Goal: Find specific page/section: Find specific page/section

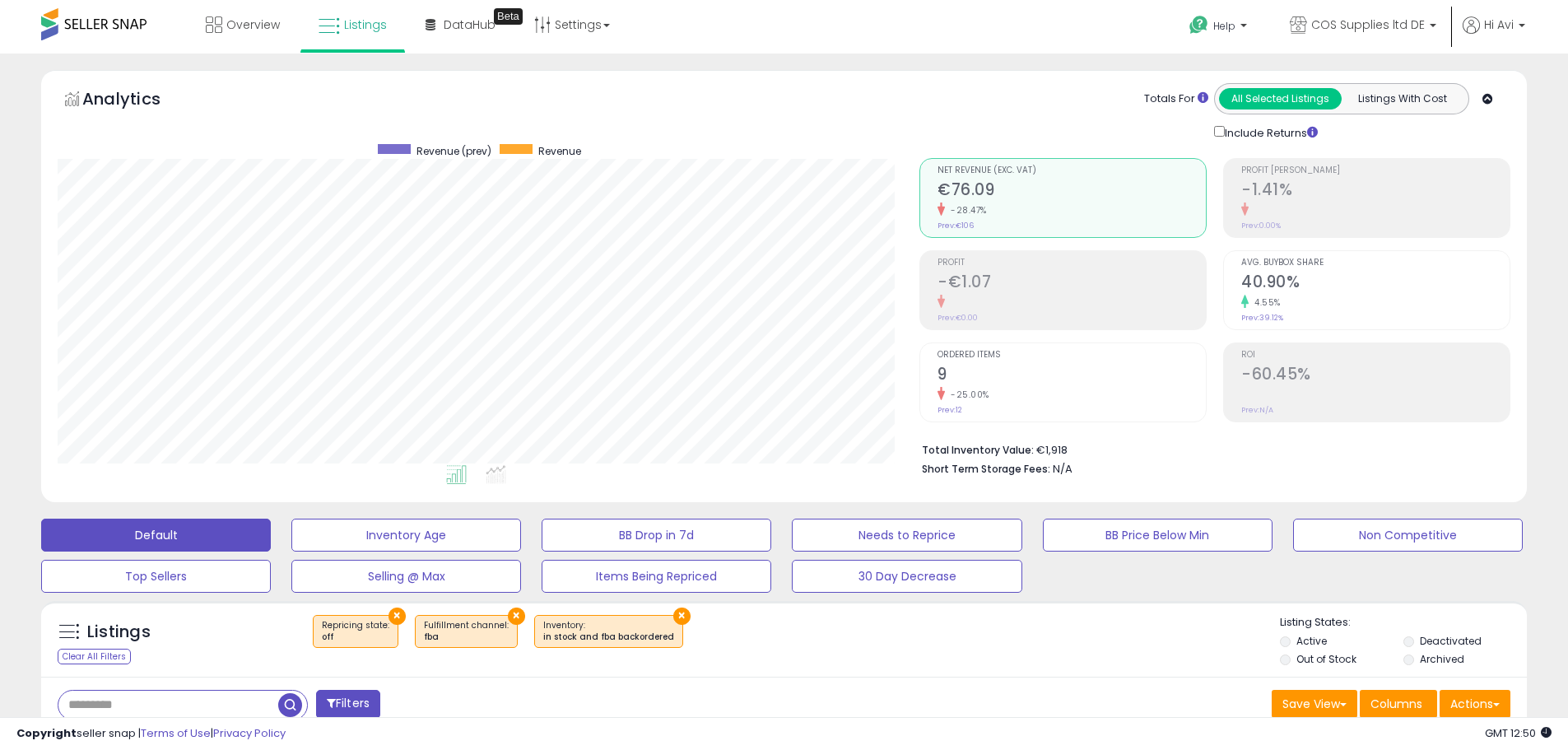
click at [395, 616] on button "×" at bounding box center [397, 615] width 18 height 18
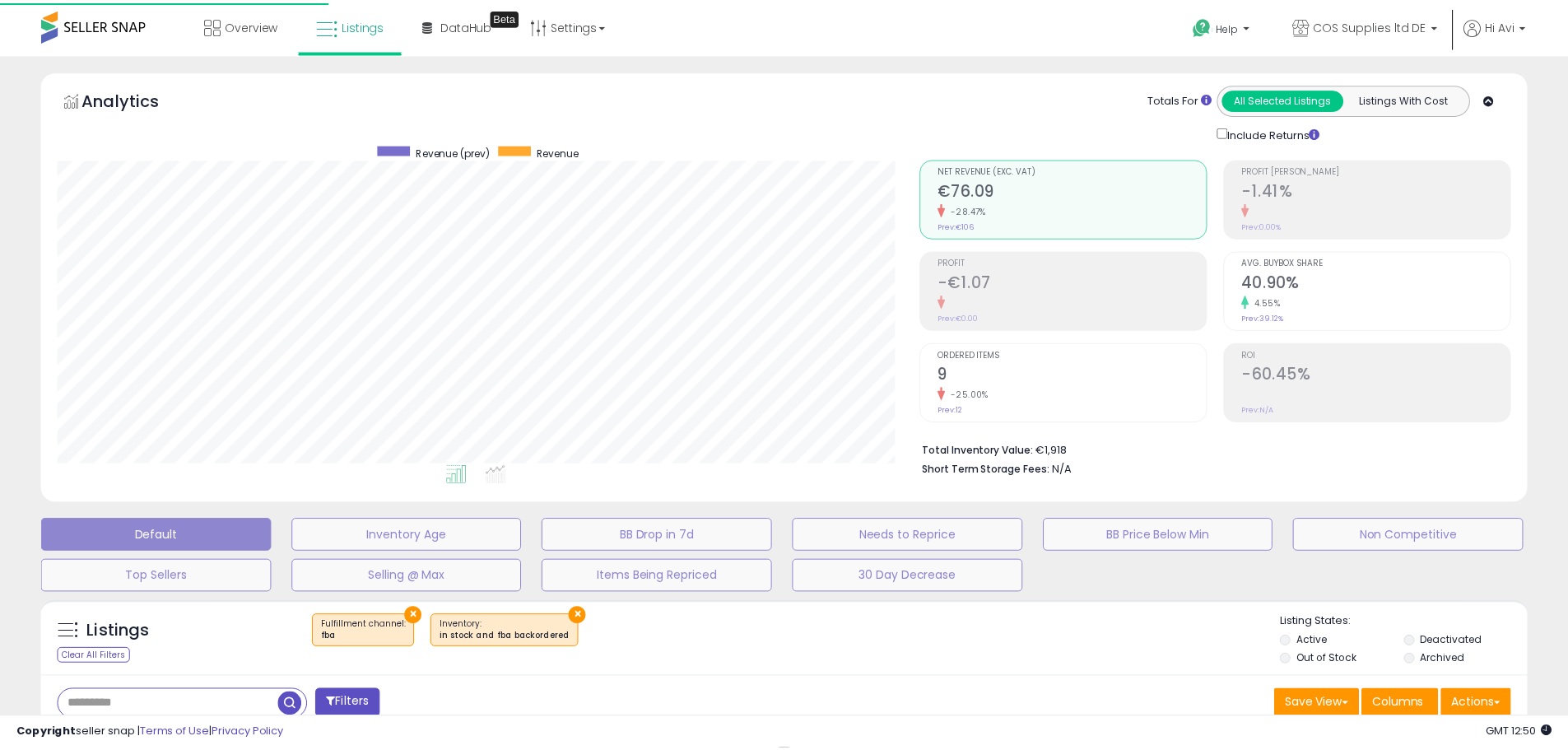
scroll to position [338, 869]
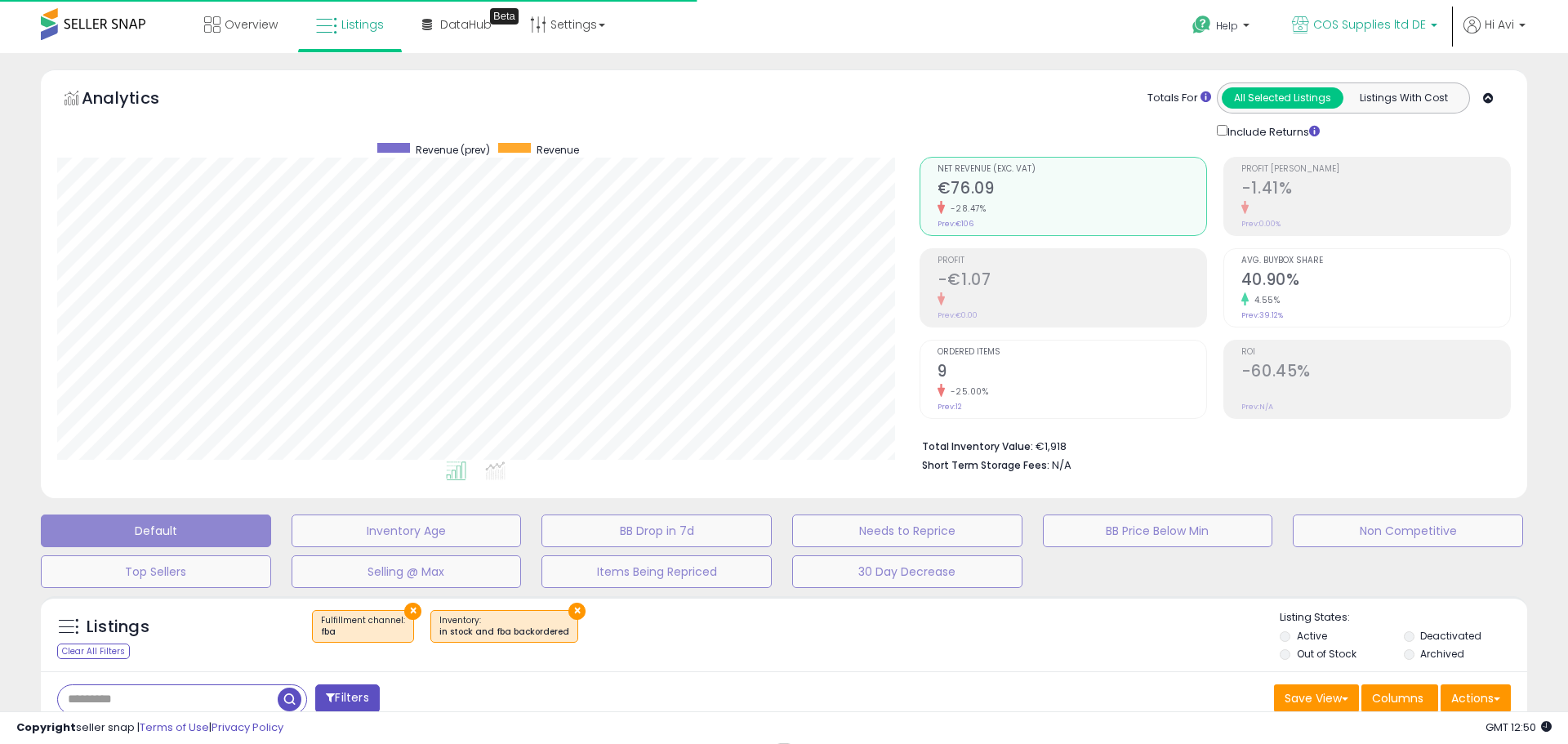
click at [1338, 14] on link "COS Supplies ltd DE" at bounding box center [1365, 27] width 170 height 53
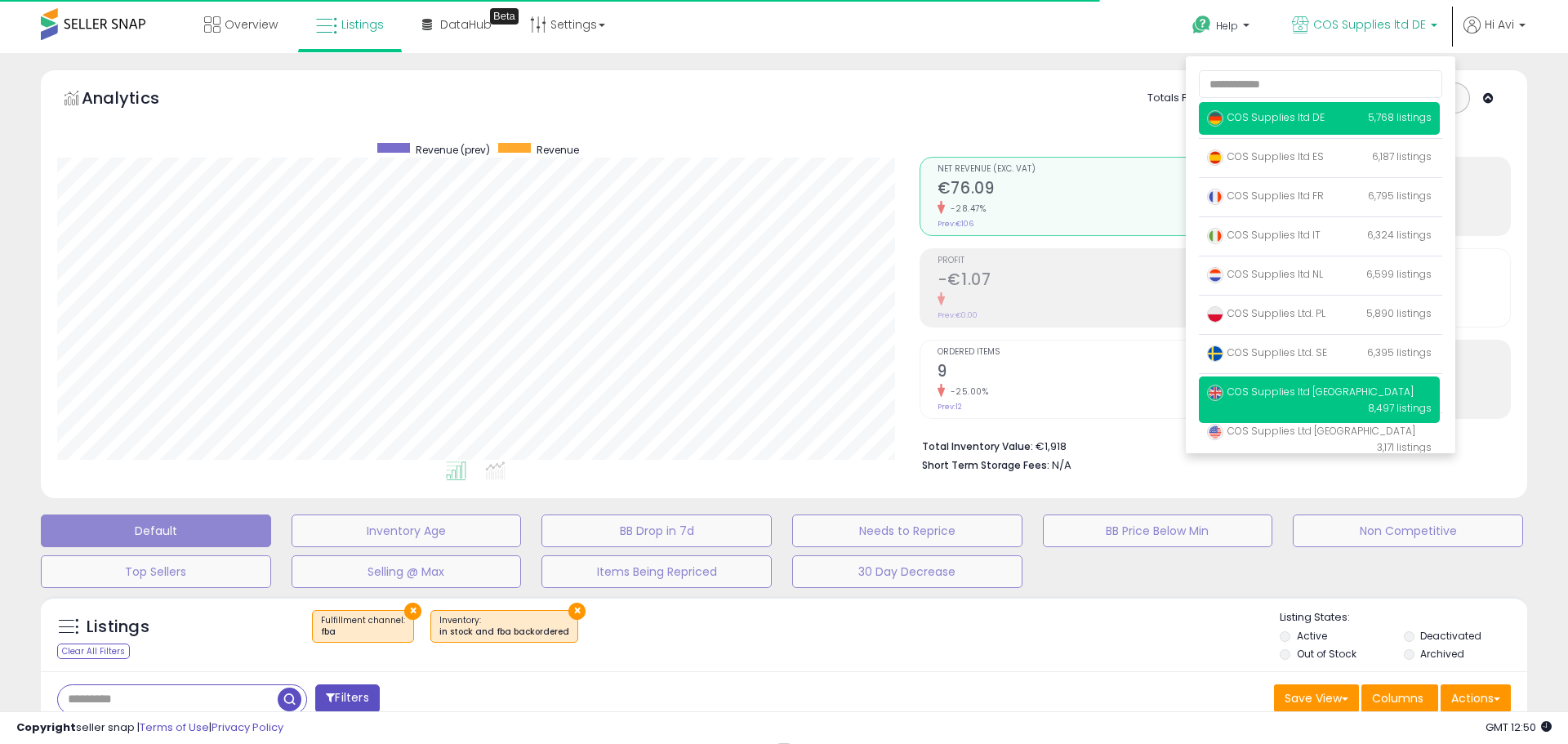
click at [1354, 391] on p "COS Supplies ltd UK 8,497 listings" at bounding box center [1319, 400] width 241 height 46
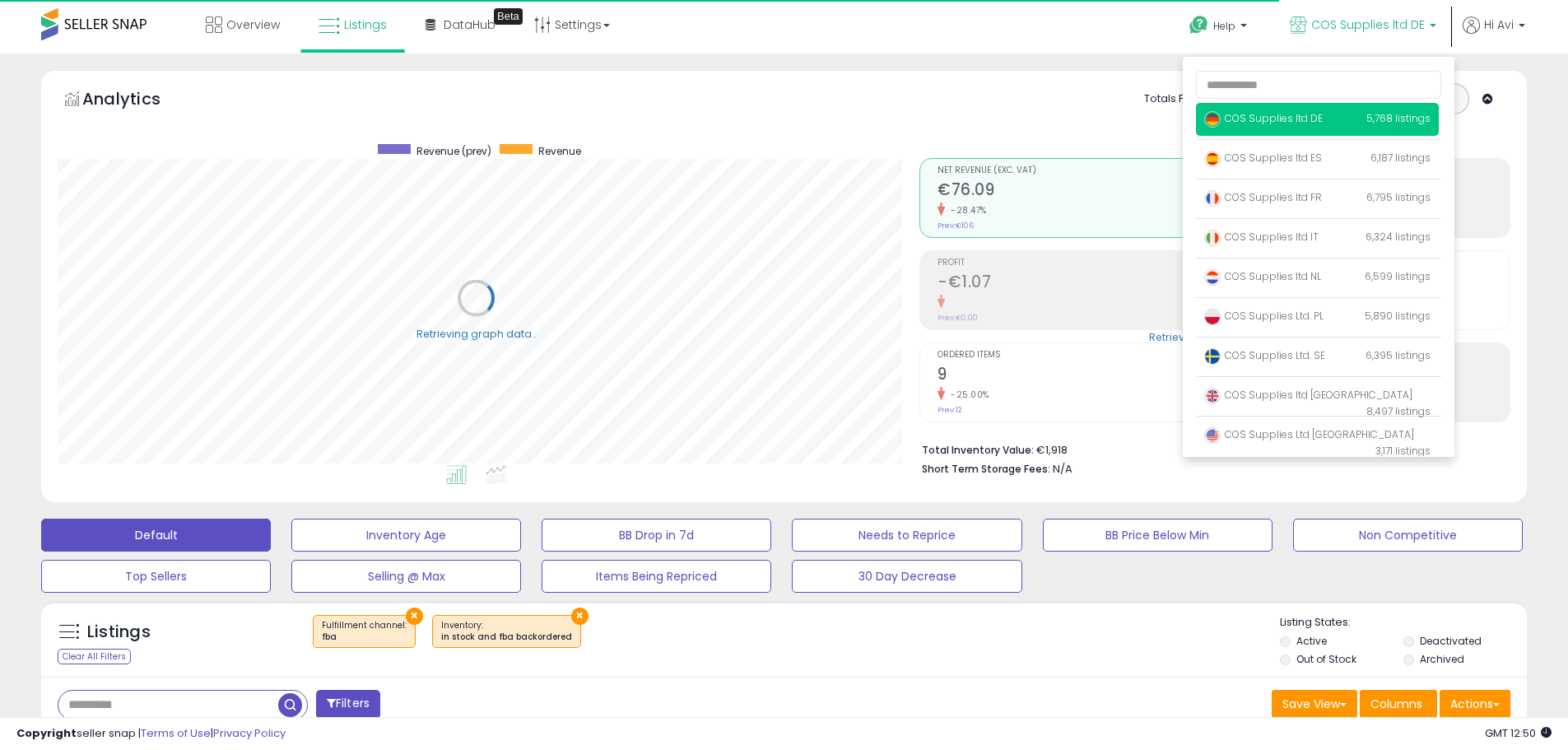
scroll to position [822714, 822334]
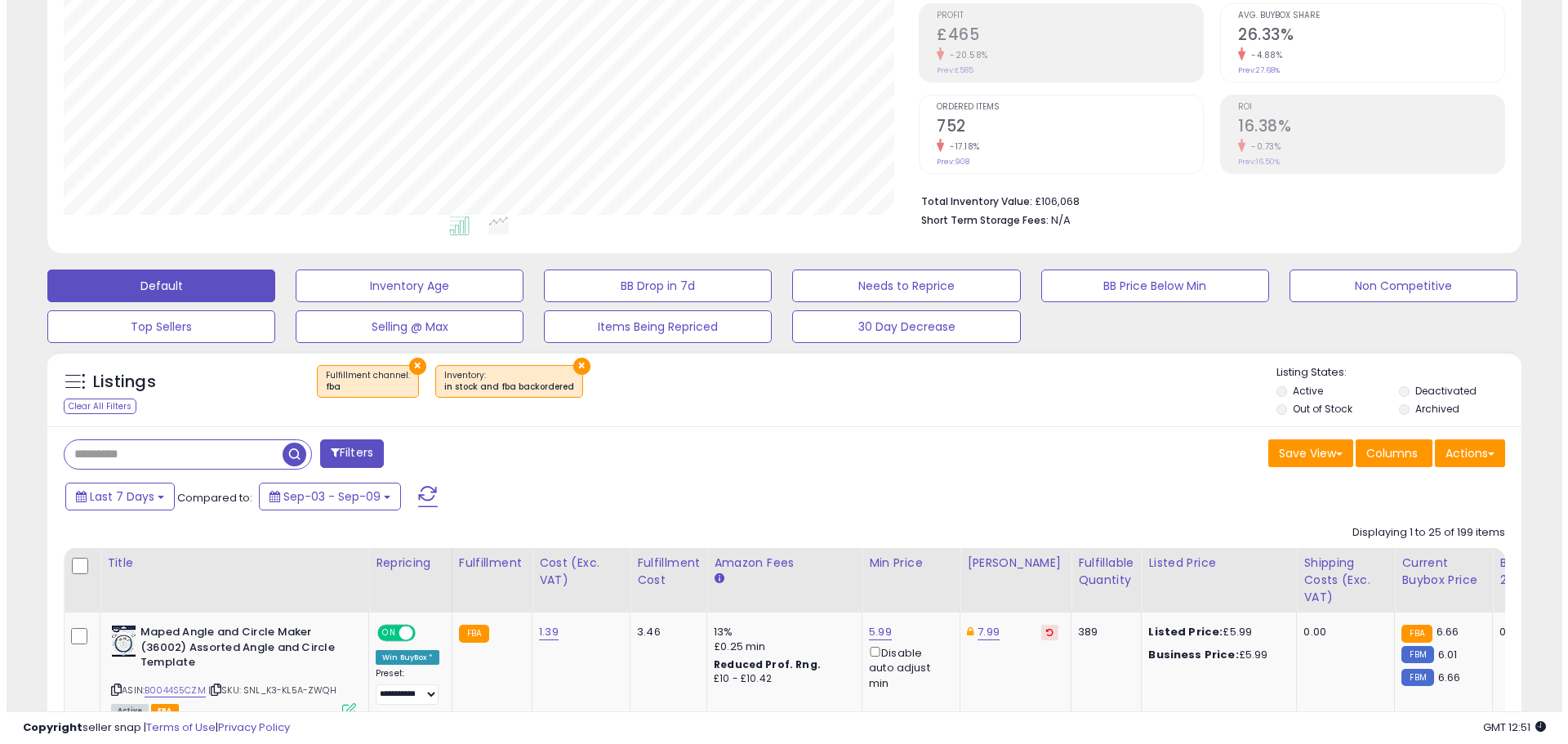
scroll to position [335, 855]
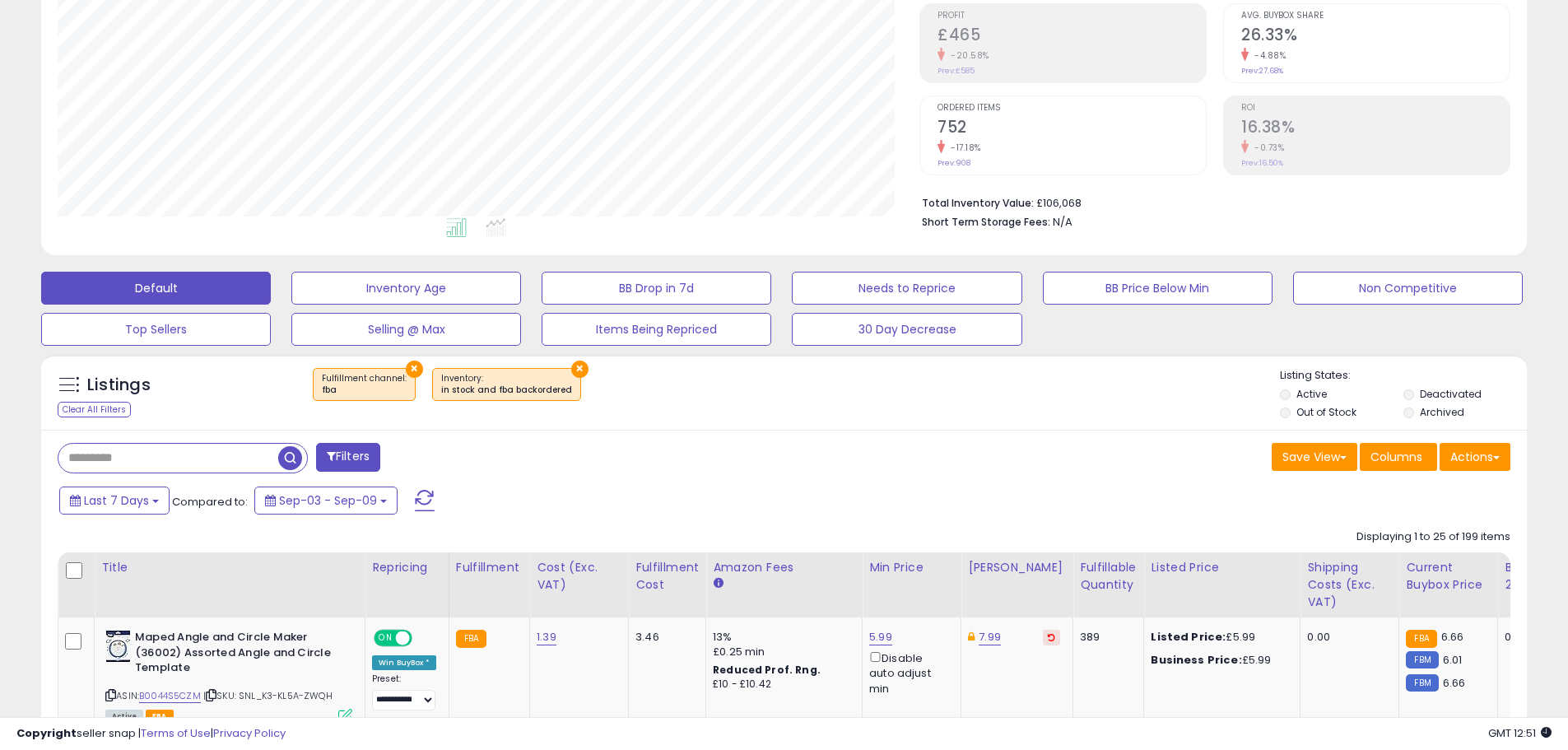
click at [413, 371] on button "×" at bounding box center [414, 369] width 18 height 18
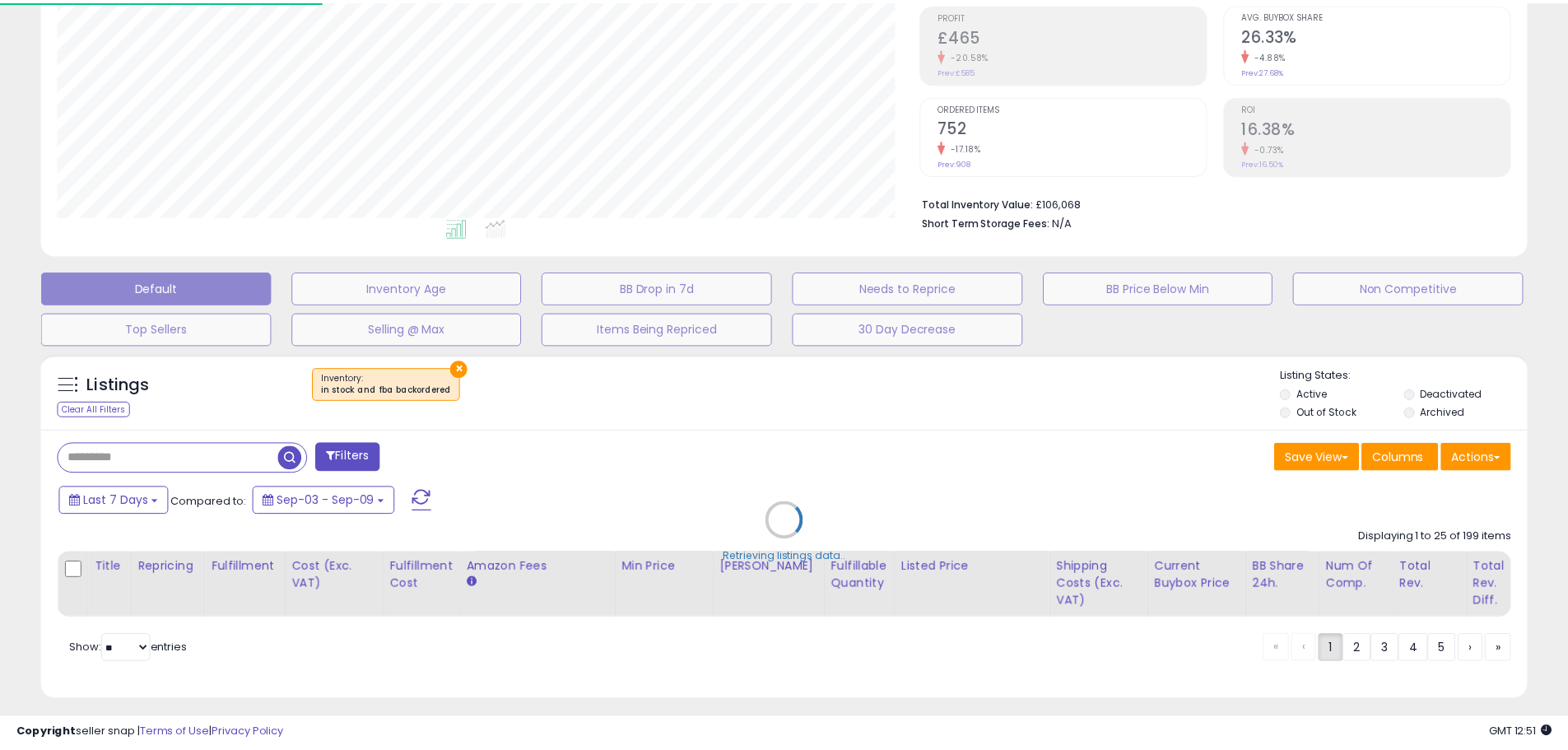
scroll to position [338, 869]
click at [454, 371] on div "Retrieving listings data.." at bounding box center [789, 533] width 1523 height 375
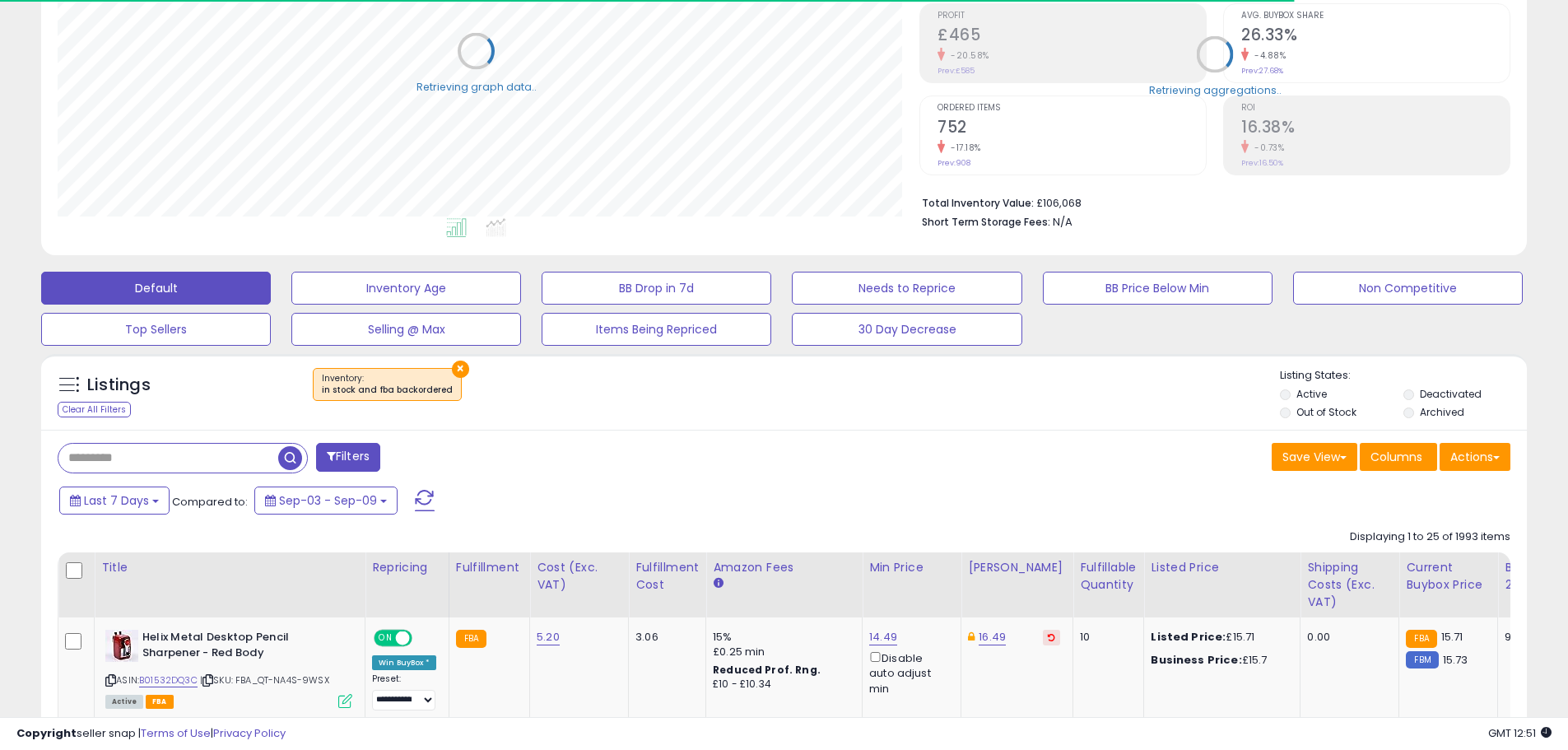
scroll to position [338, 862]
click at [453, 368] on button "×" at bounding box center [460, 369] width 18 height 18
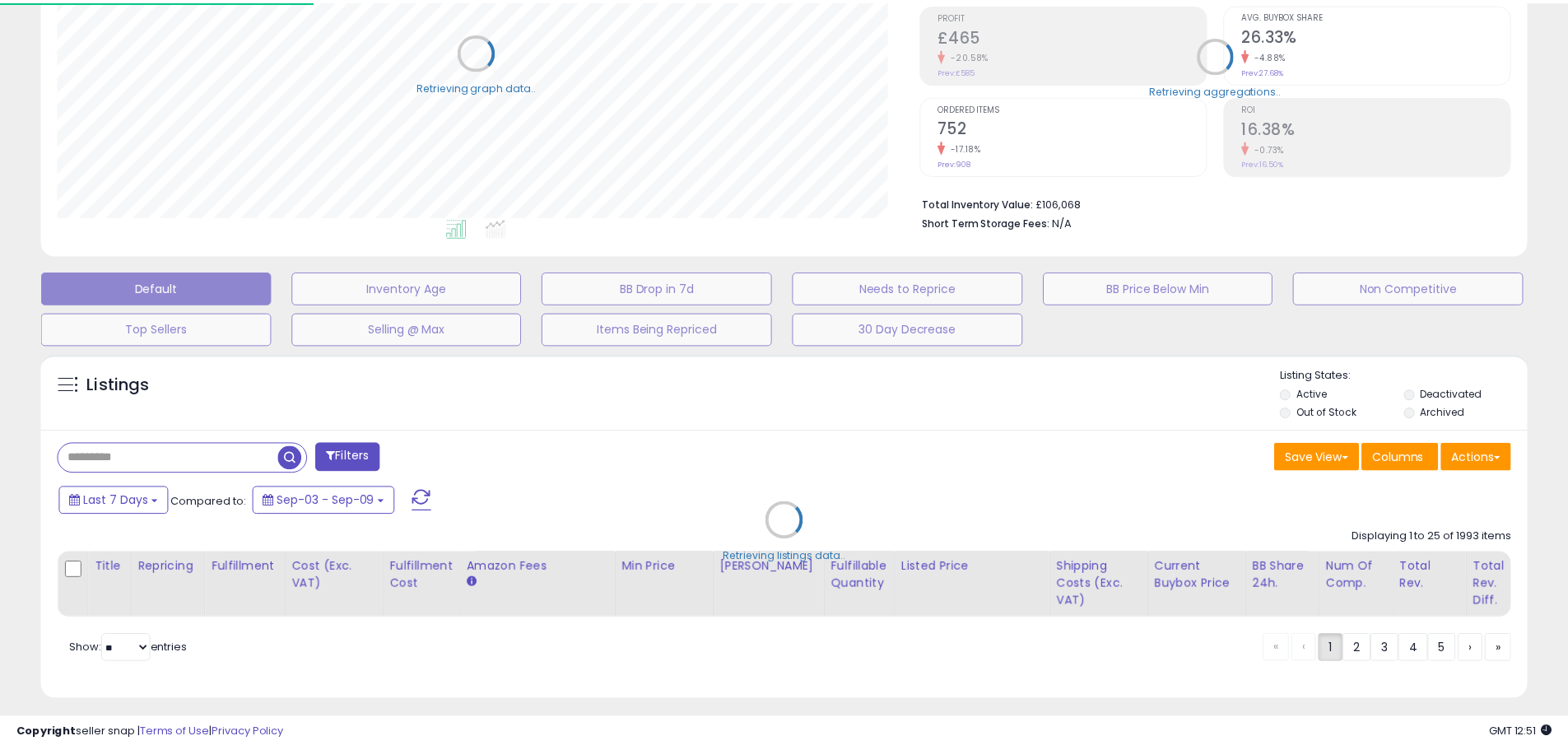
scroll to position [338, 869]
click at [198, 454] on div "Retrieving listings data.." at bounding box center [789, 533] width 1523 height 375
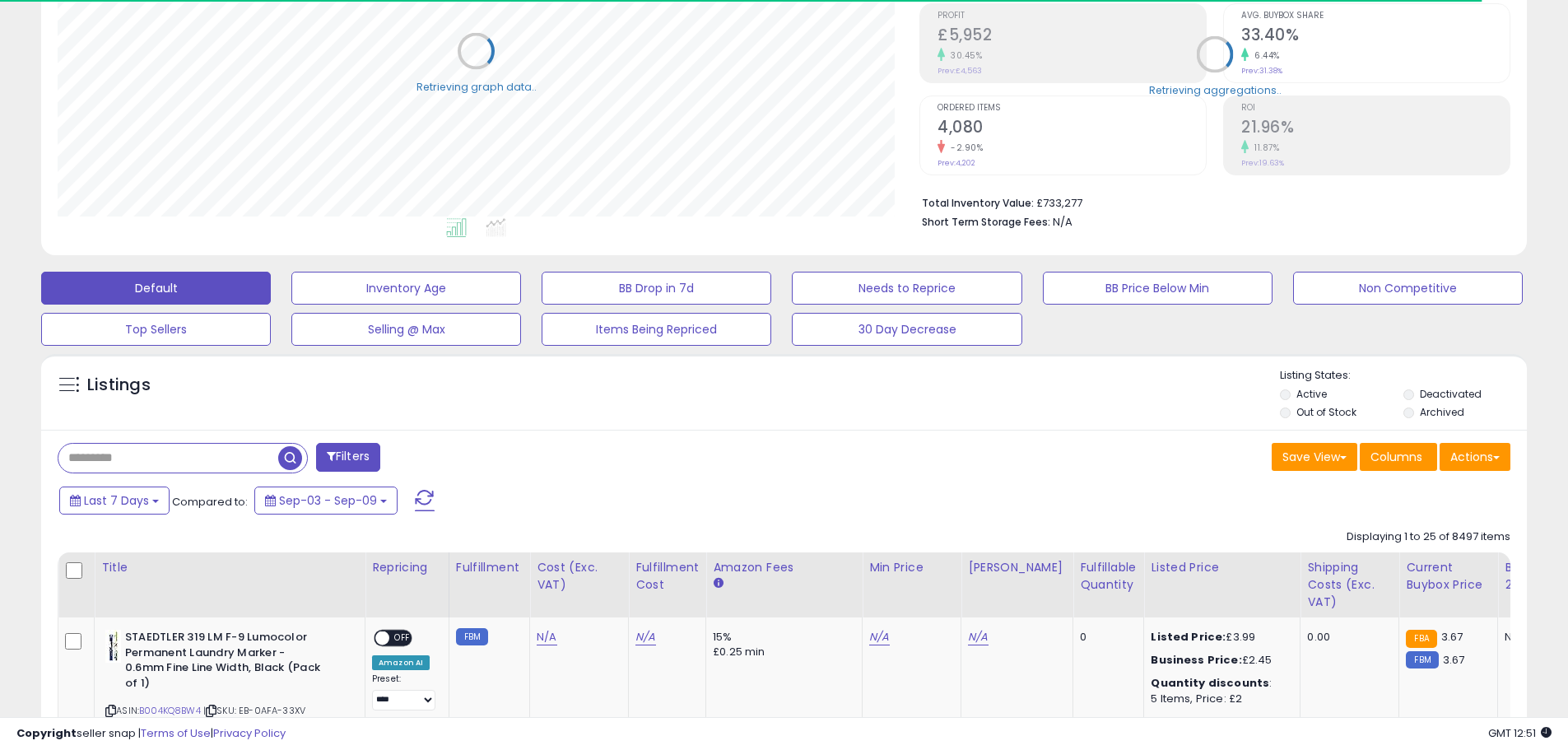
scroll to position [338, 862]
click at [175, 455] on input "text" at bounding box center [223, 458] width 329 height 28
paste input "**********"
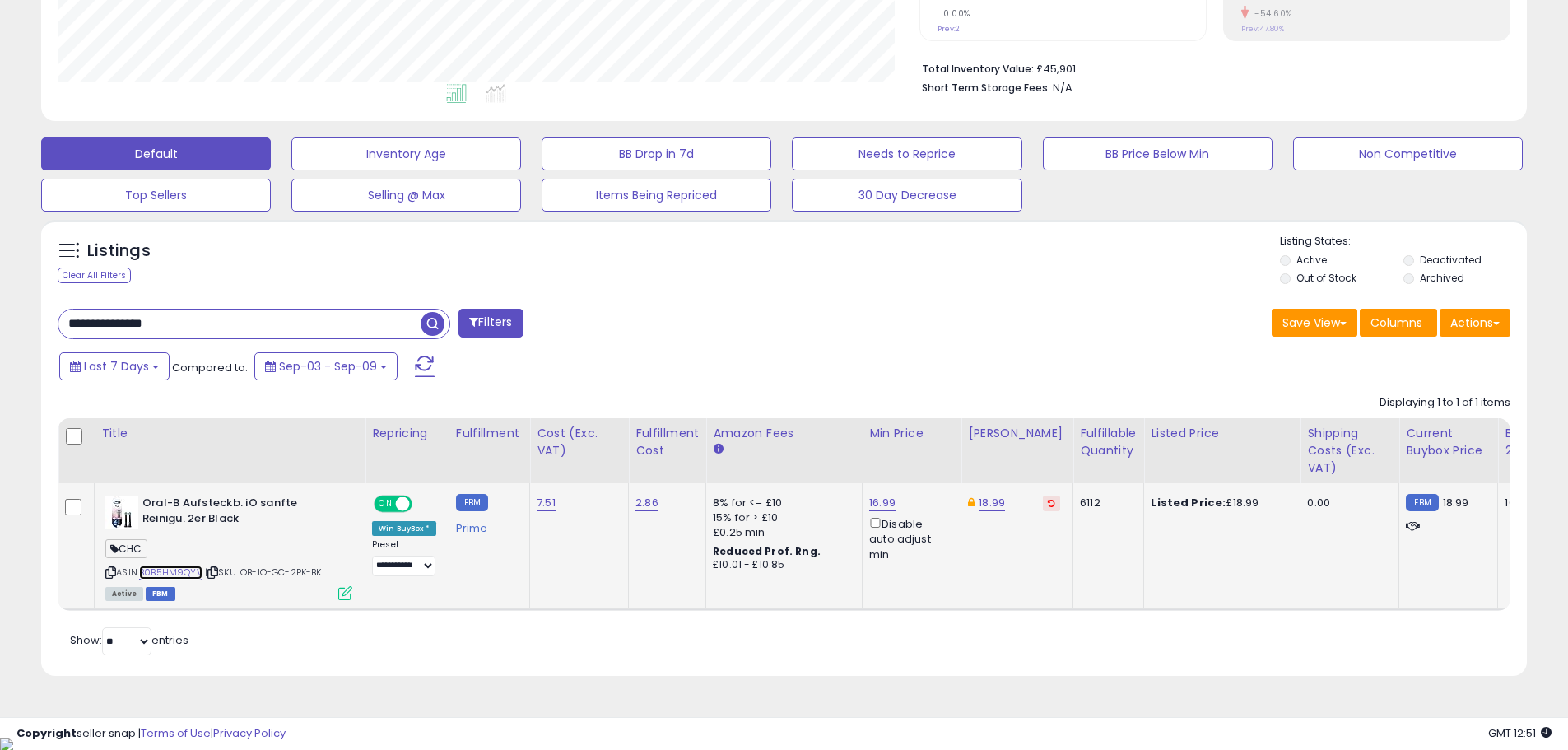
click at [176, 572] on link "B0B5HM9QYV" at bounding box center [171, 572] width 64 height 14
click at [287, 325] on input "**********" at bounding box center [239, 324] width 362 height 28
paste input "text"
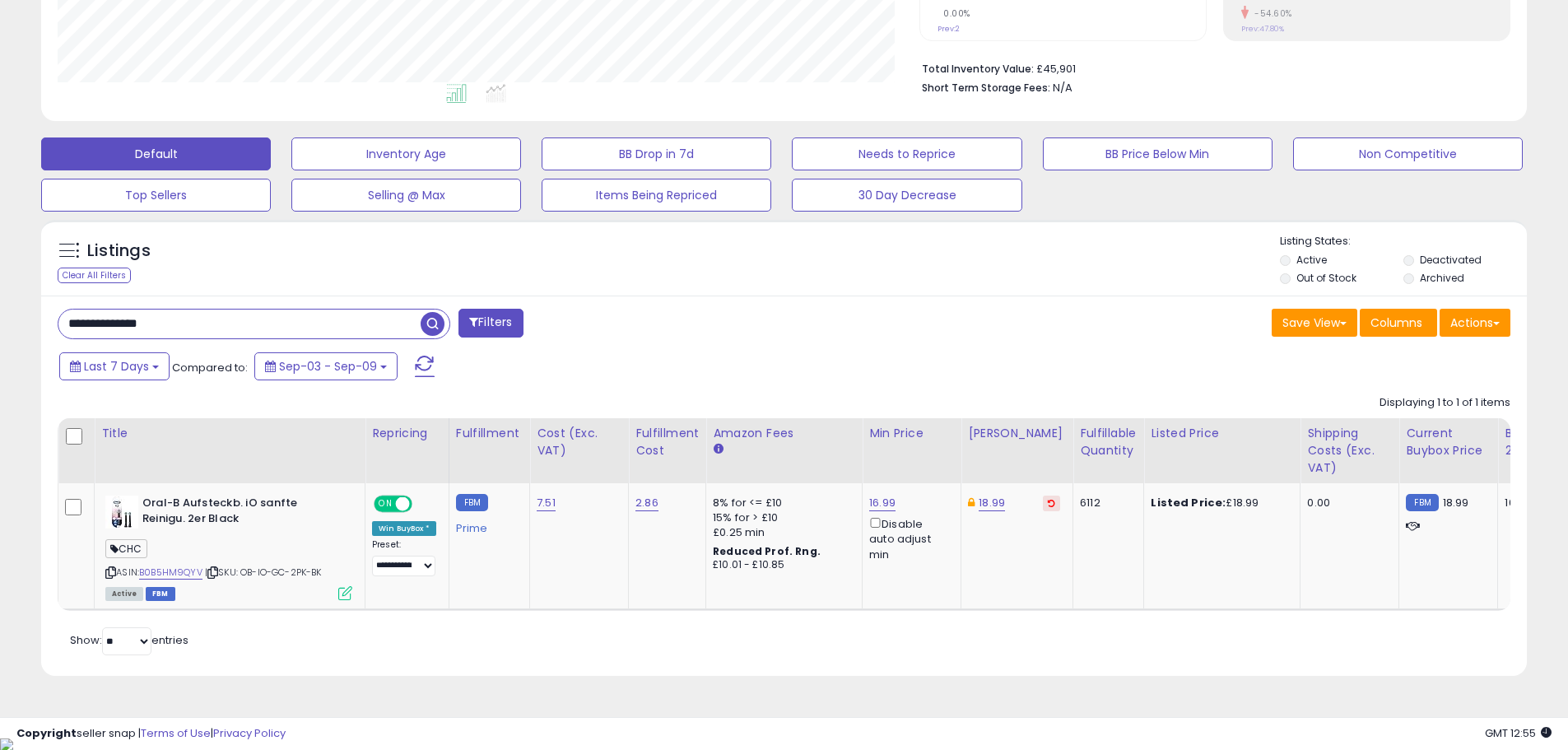
type input "**********"
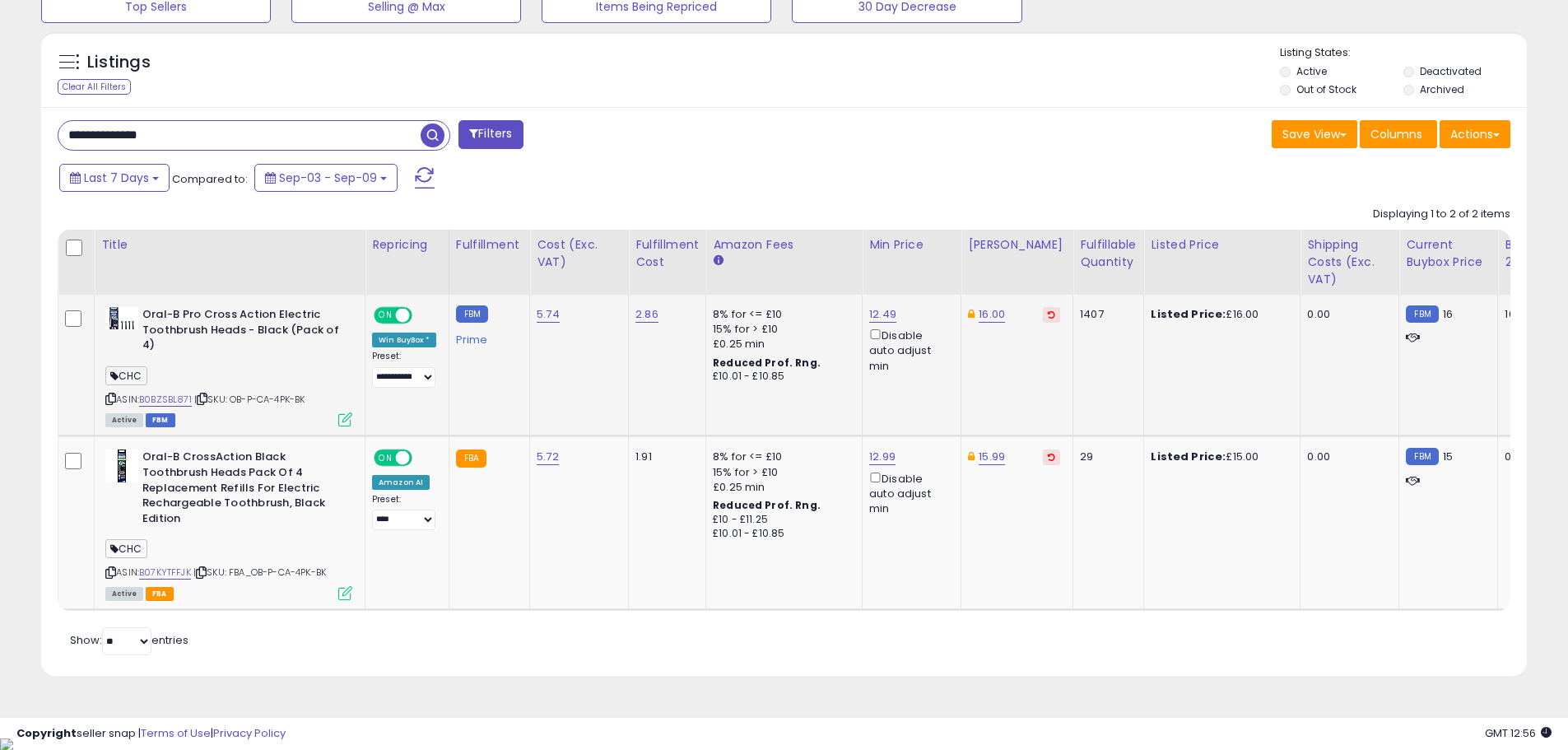
click at [341, 418] on icon at bounding box center [345, 419] width 14 height 14
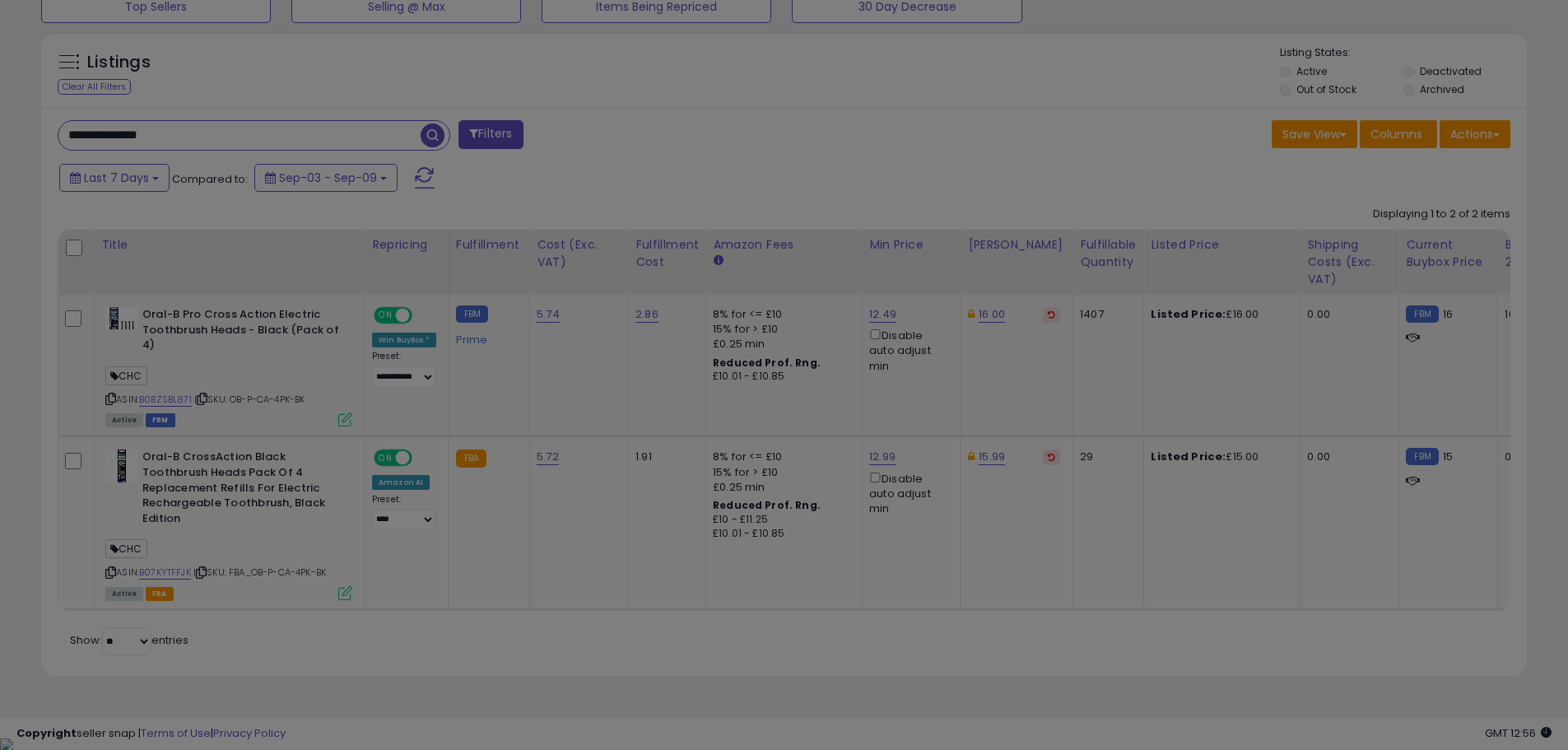
scroll to position [338, 869]
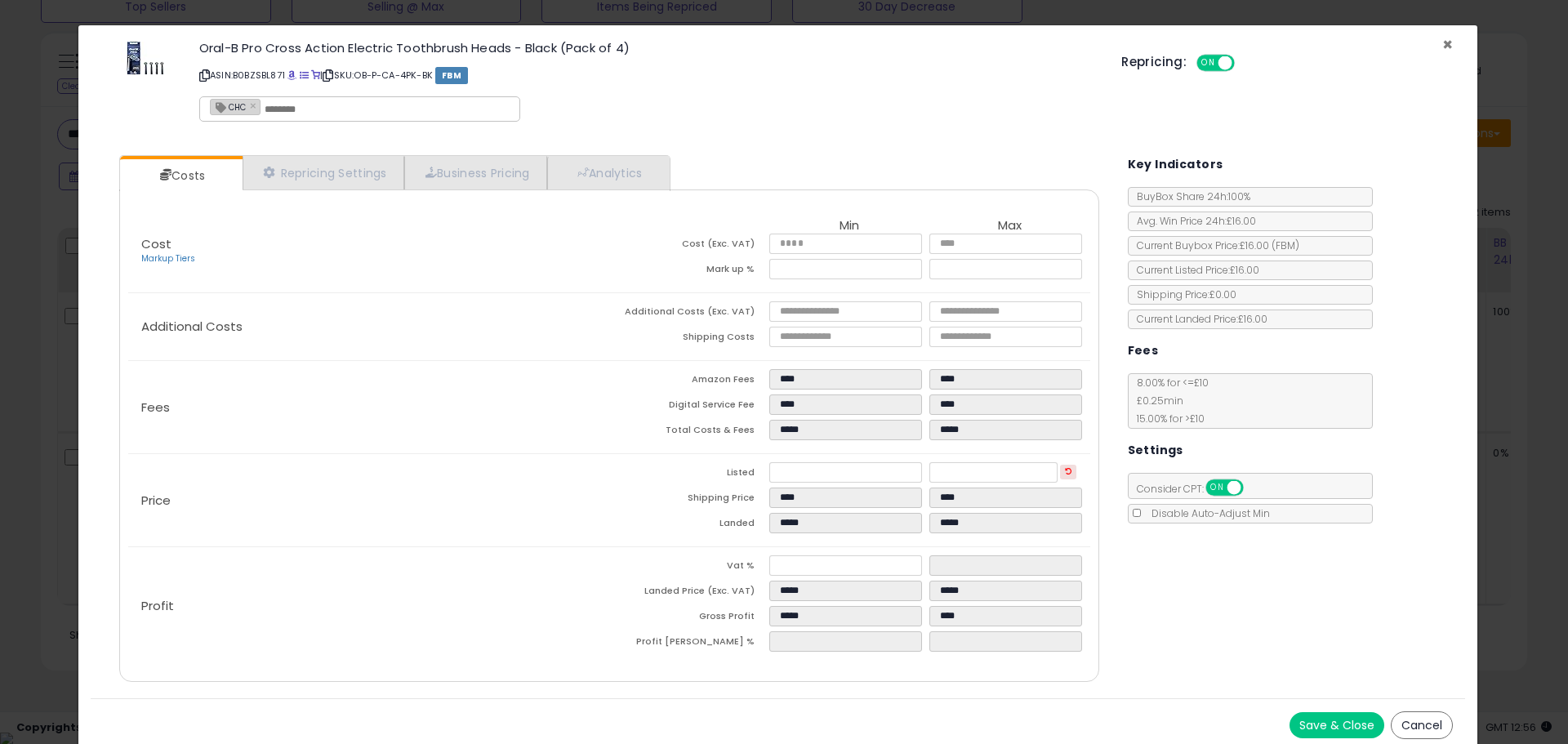
click at [1442, 46] on span "×" at bounding box center [1447, 44] width 11 height 24
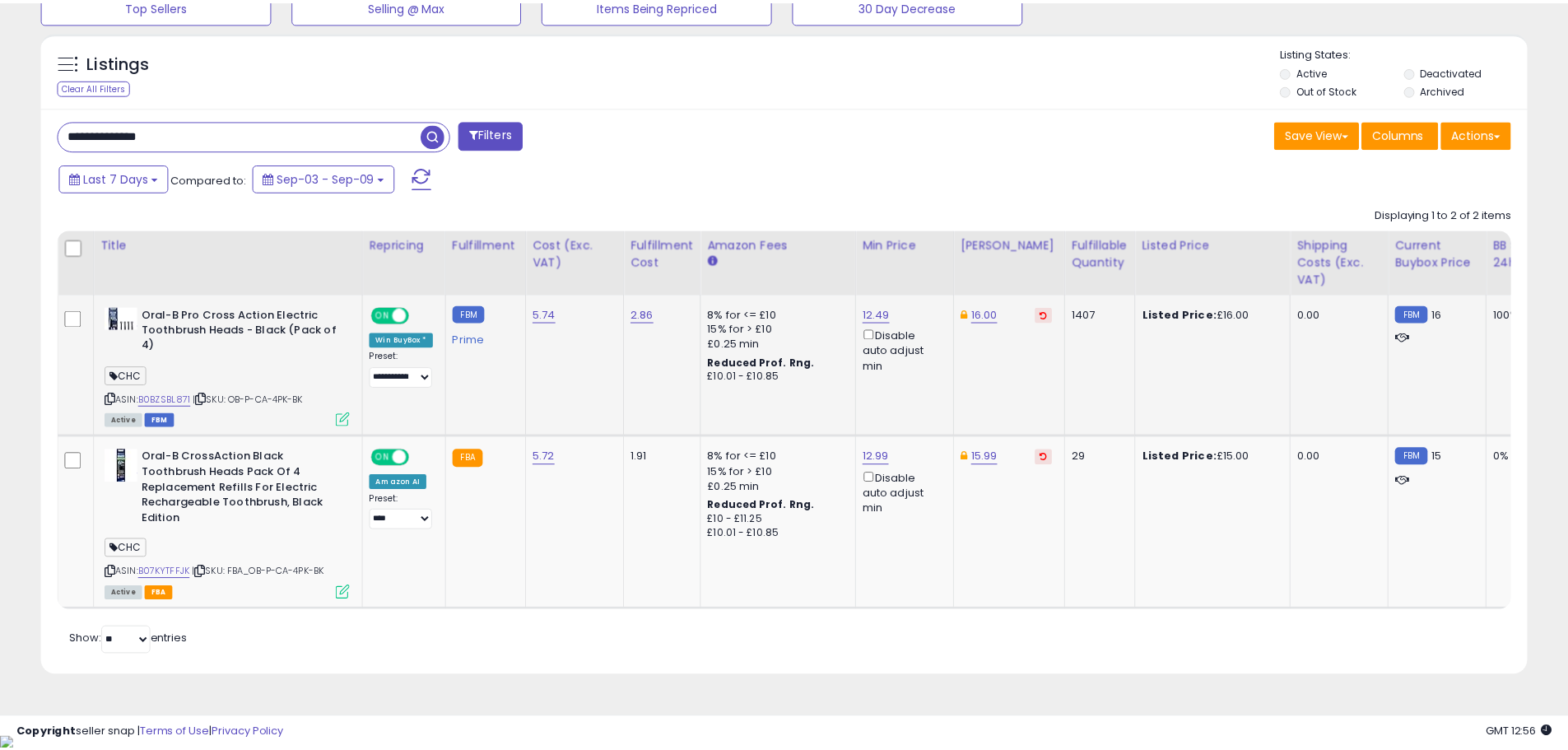
scroll to position [822714, 822334]
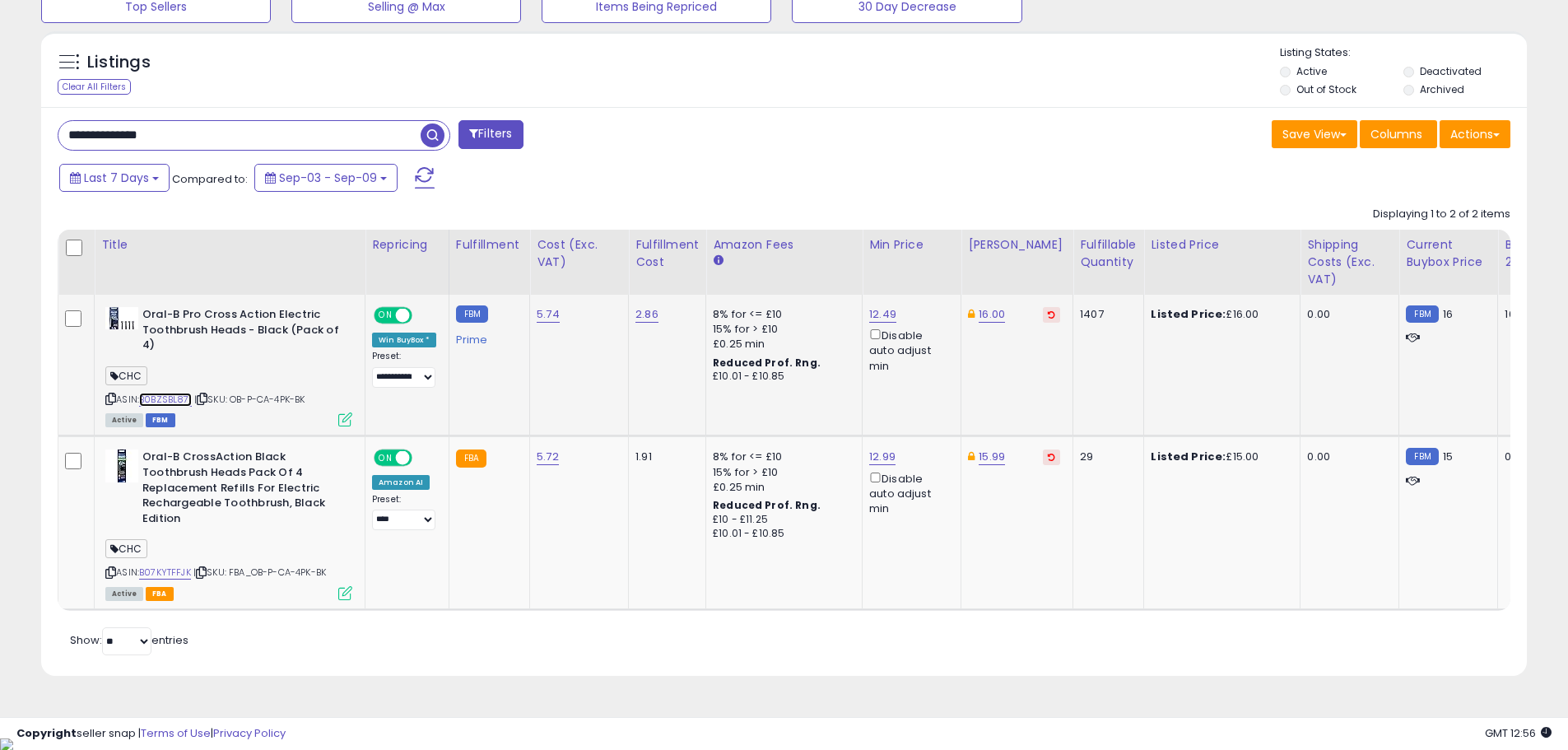
click at [169, 402] on link "B0BZSBL871" at bounding box center [165, 400] width 53 height 14
